Goal: Obtain resource: Obtain resource

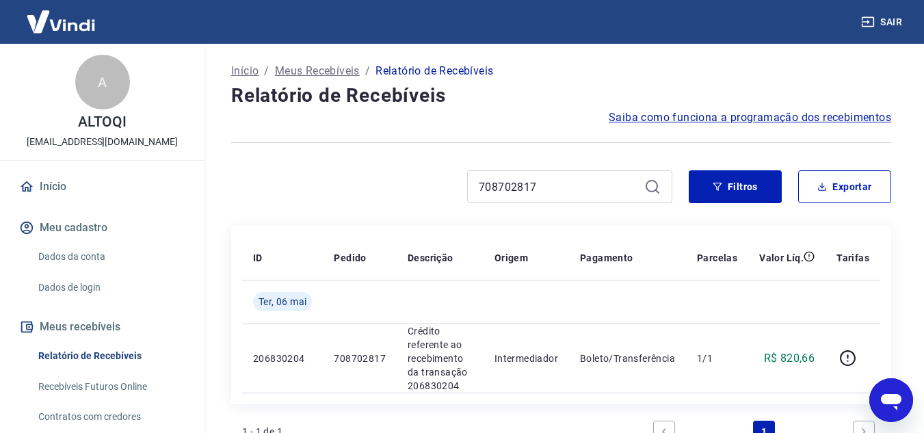
drag, startPoint x: 574, startPoint y: 179, endPoint x: 265, endPoint y: 182, distance: 309.3
click at [265, 182] on div "708702817" at bounding box center [451, 186] width 441 height 33
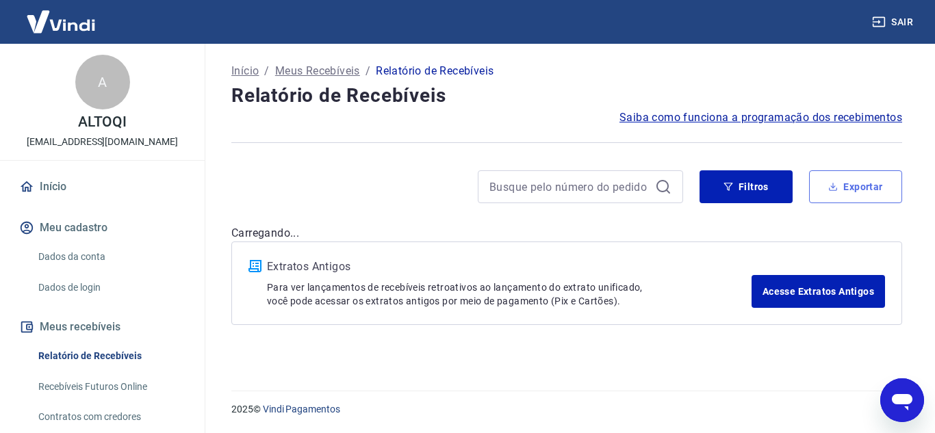
click at [857, 183] on button "Exportar" at bounding box center [855, 186] width 93 height 33
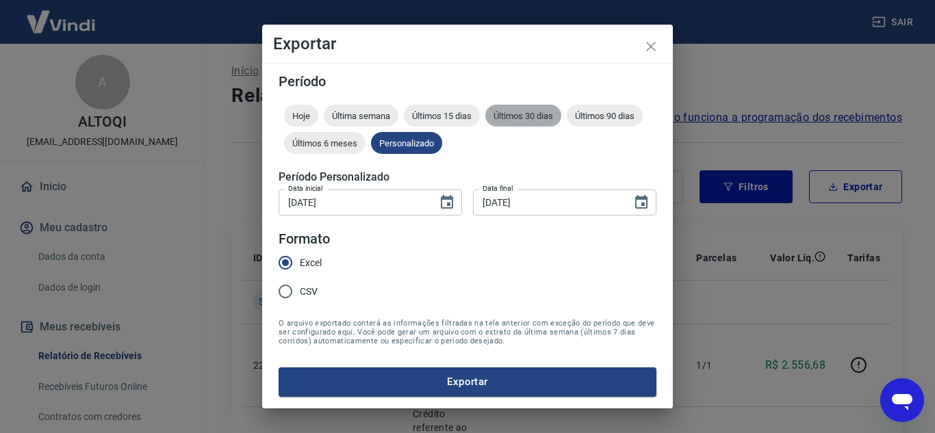
click at [541, 112] on span "Últimos 30 dias" at bounding box center [523, 116] width 76 height 10
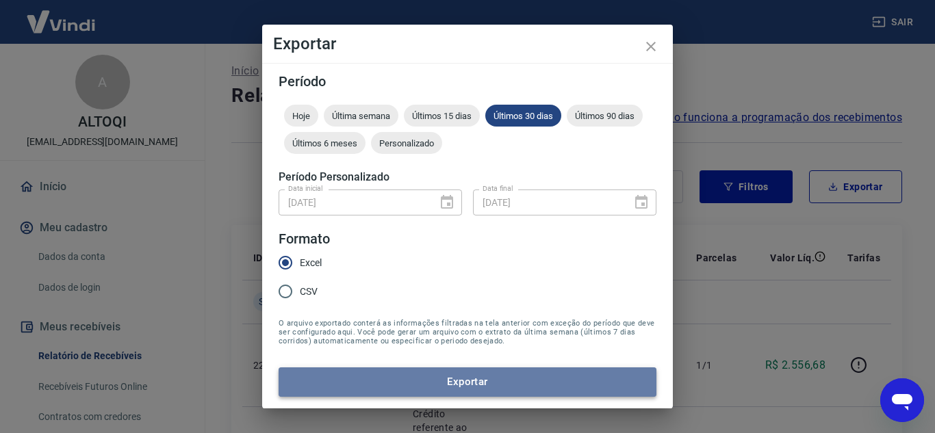
click at [513, 376] on button "Exportar" at bounding box center [467, 381] width 378 height 29
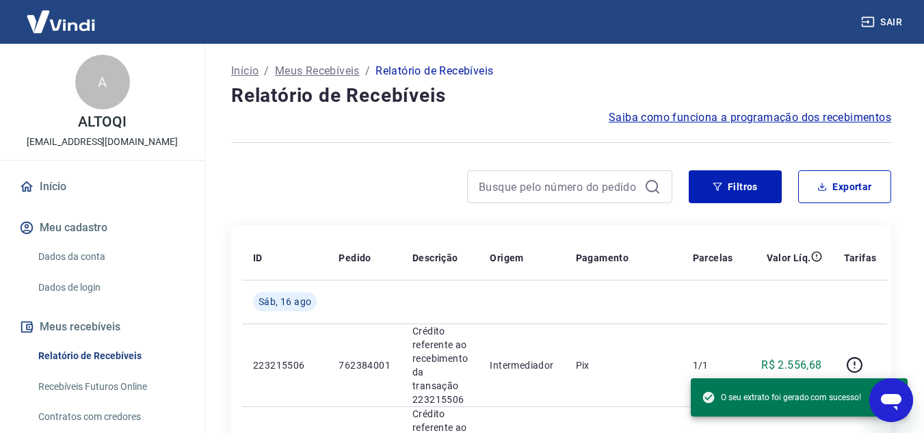
click at [895, 23] on button "Sair" at bounding box center [883, 22] width 49 height 25
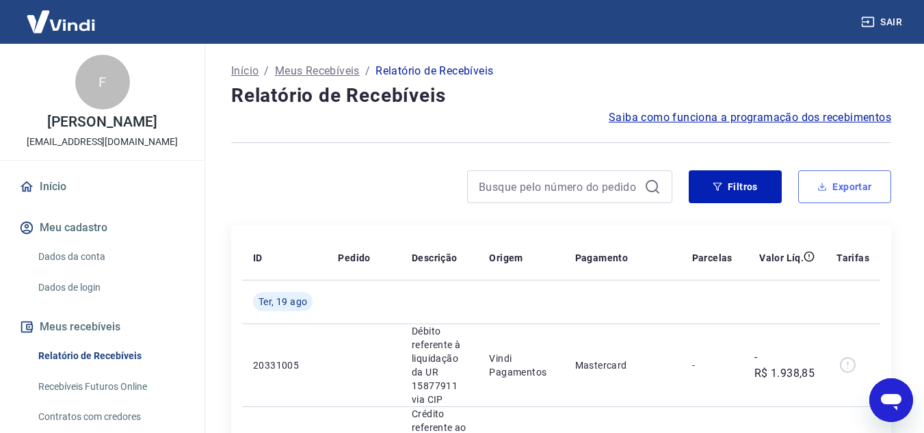
click at [855, 183] on button "Exportar" at bounding box center [844, 186] width 93 height 33
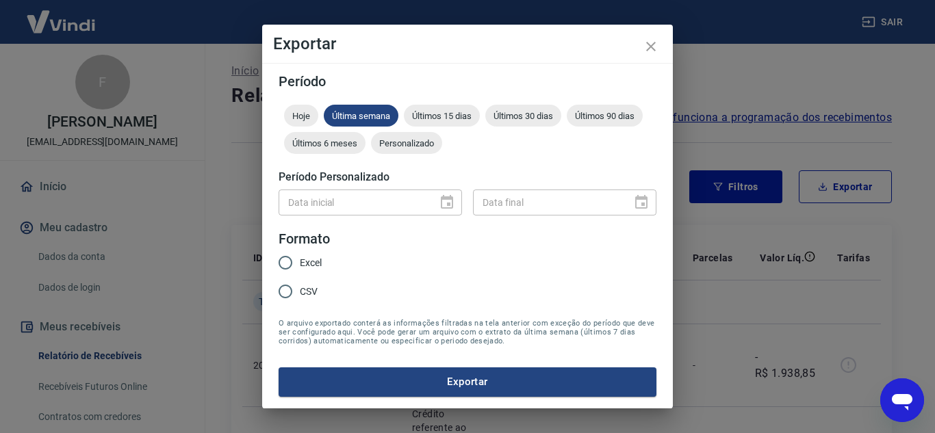
click at [310, 268] on span "Excel" at bounding box center [311, 263] width 22 height 14
click at [300, 268] on input "Excel" at bounding box center [285, 262] width 29 height 29
radio input "true"
click at [471, 387] on button "Exportar" at bounding box center [467, 381] width 378 height 29
